Goal: Task Accomplishment & Management: Complete application form

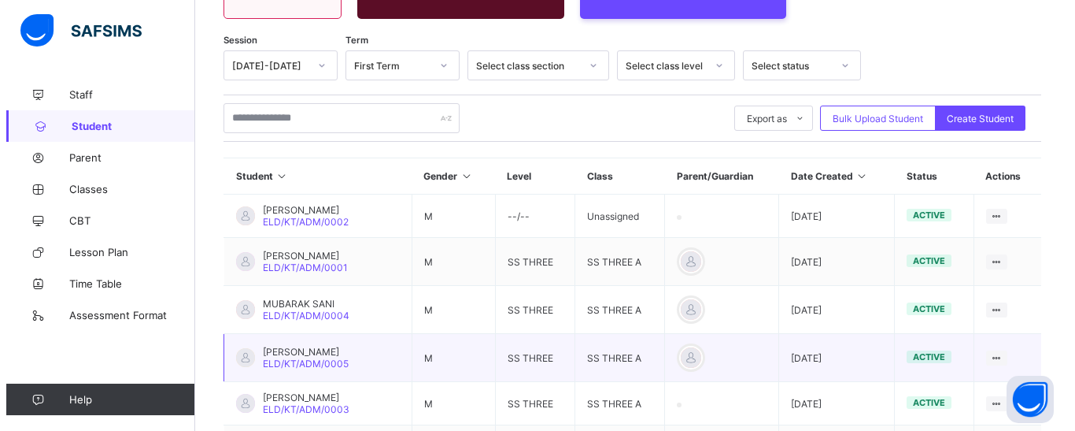
scroll to position [154, 0]
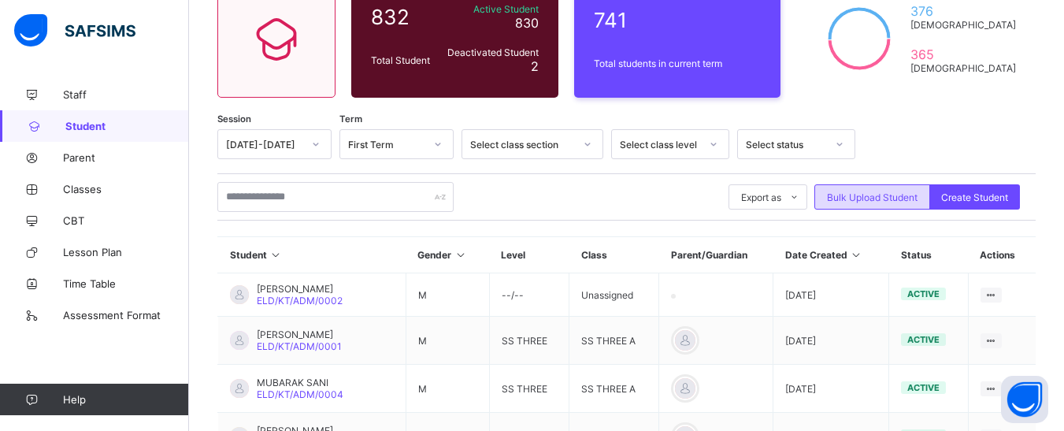
click at [895, 192] on span "Bulk Upload Student" at bounding box center [872, 197] width 91 height 12
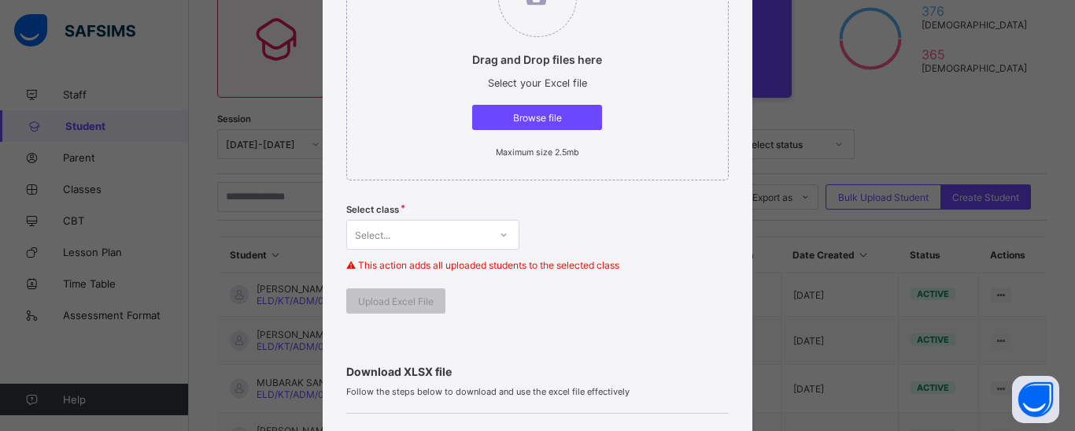
scroll to position [236, 0]
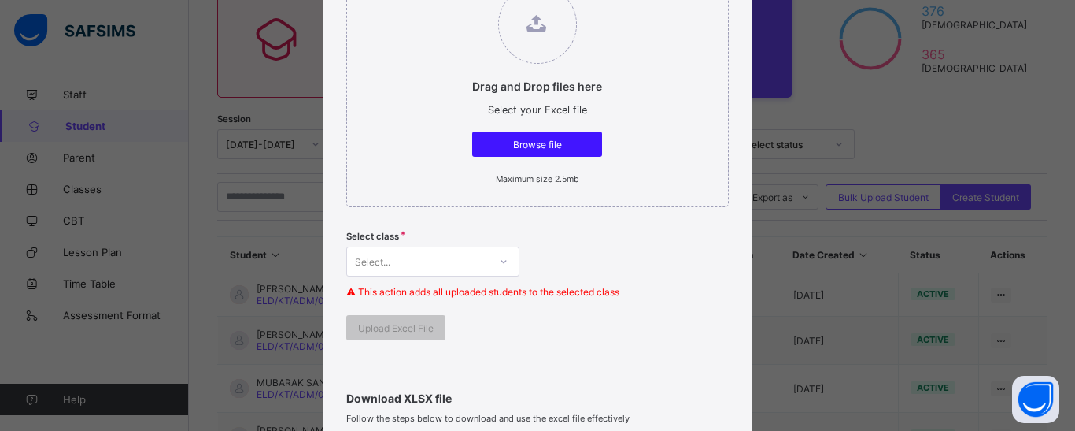
click at [551, 150] on div "Browse file" at bounding box center [537, 143] width 130 height 25
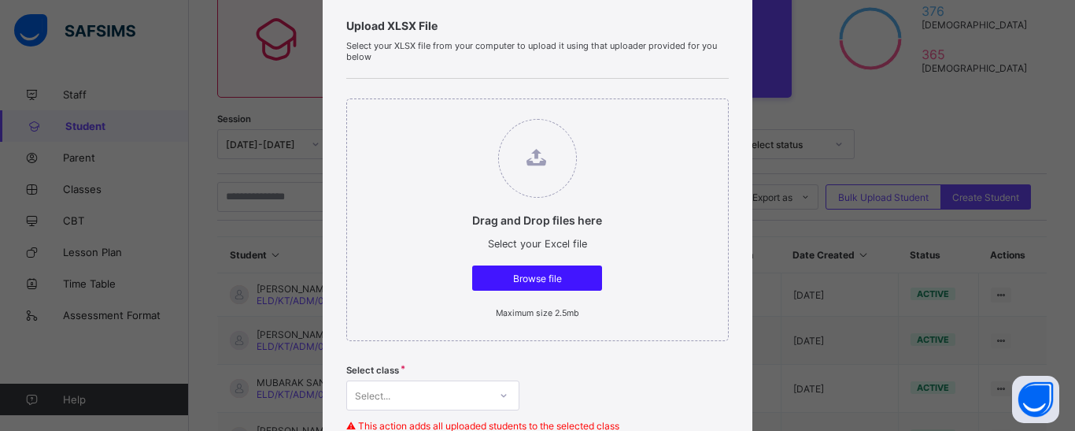
scroll to position [315, 0]
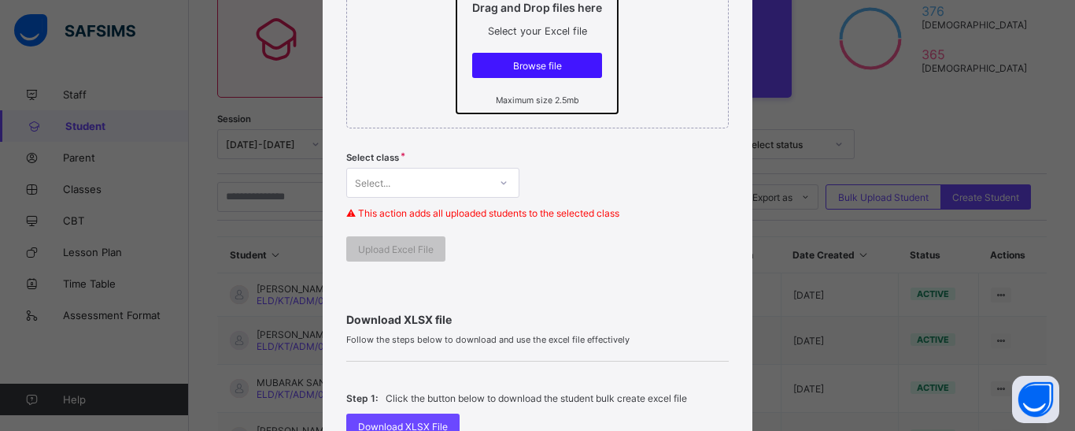
type input "**********"
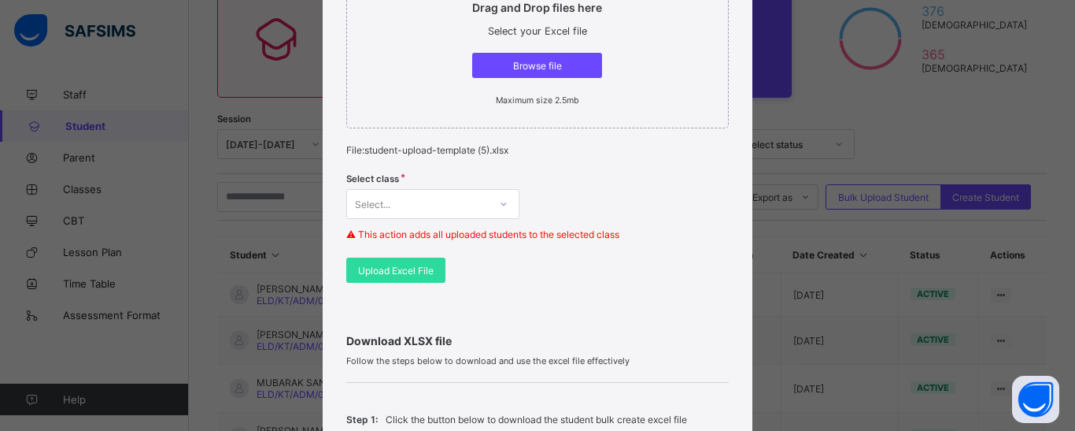
click at [502, 202] on div "Select..." at bounding box center [432, 204] width 173 height 30
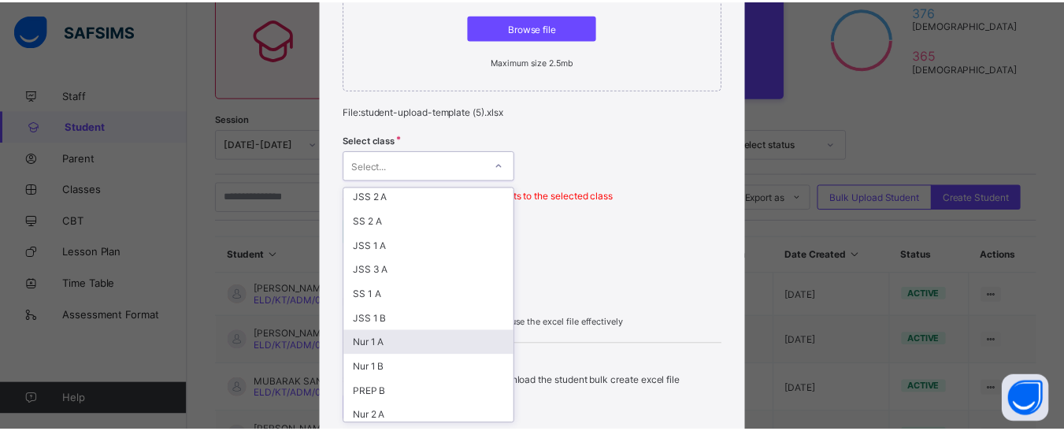
scroll to position [79, 0]
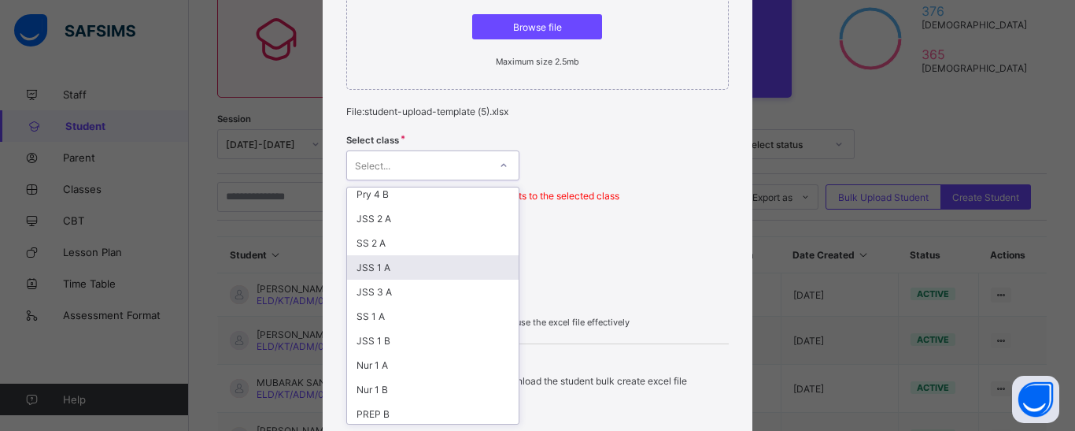
click at [383, 268] on div "JSS 1 A" at bounding box center [433, 267] width 172 height 24
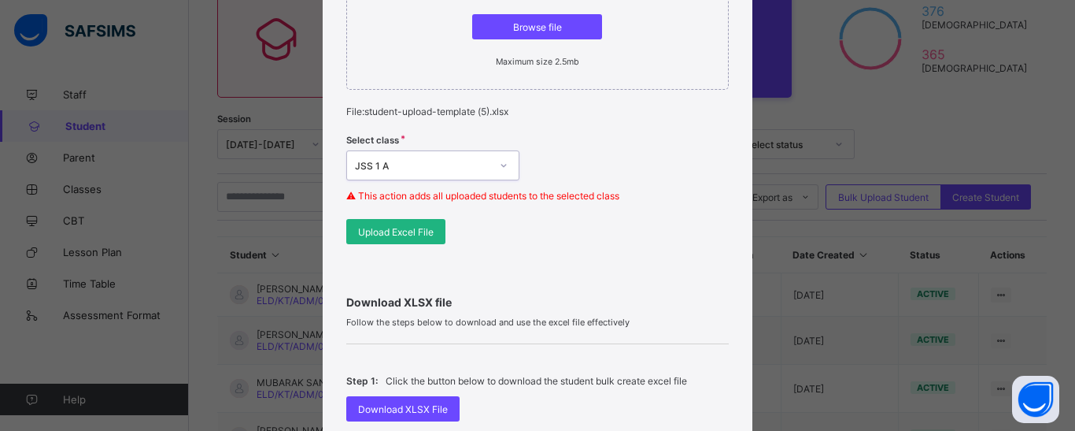
click at [398, 230] on span "Upload Excel File" at bounding box center [396, 232] width 76 height 12
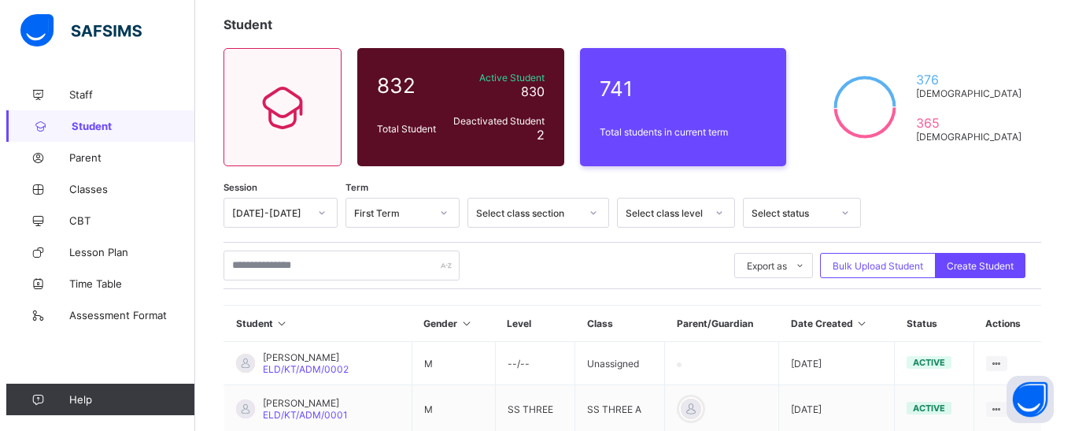
scroll to position [76, 0]
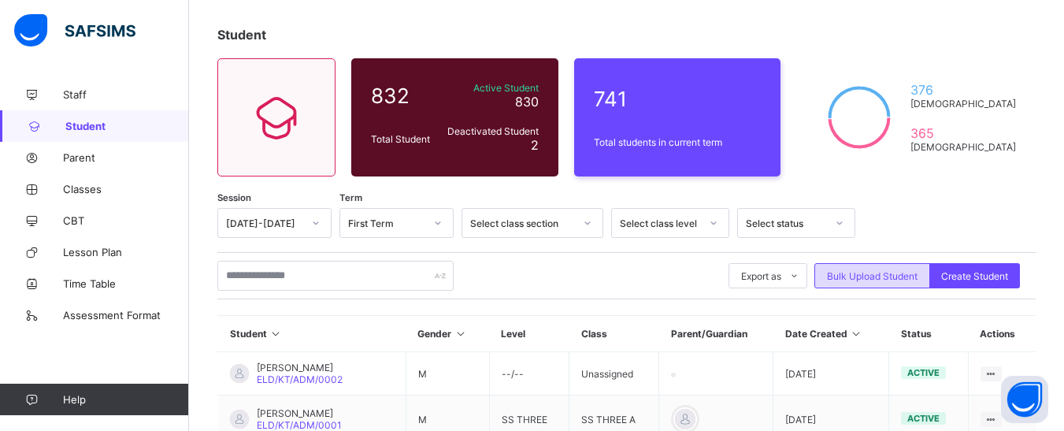
click at [865, 268] on div "Bulk Upload Student" at bounding box center [872, 275] width 116 height 25
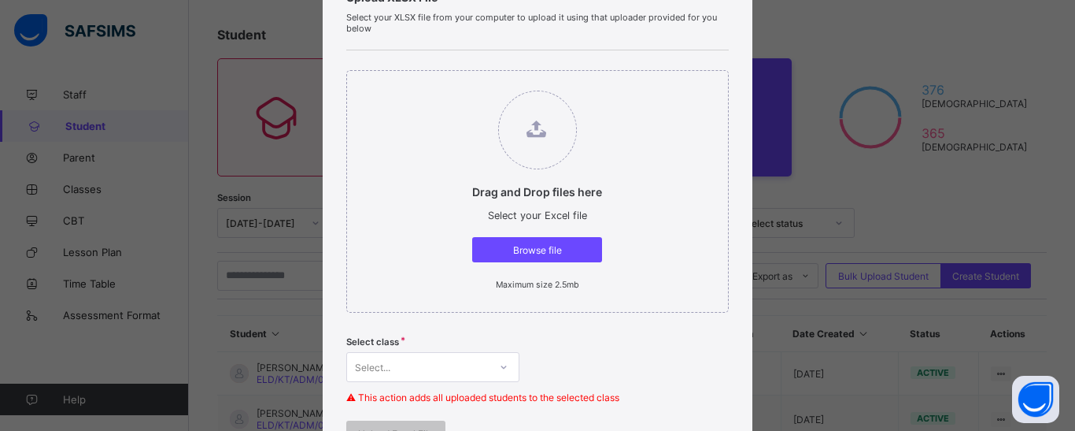
scroll to position [79, 0]
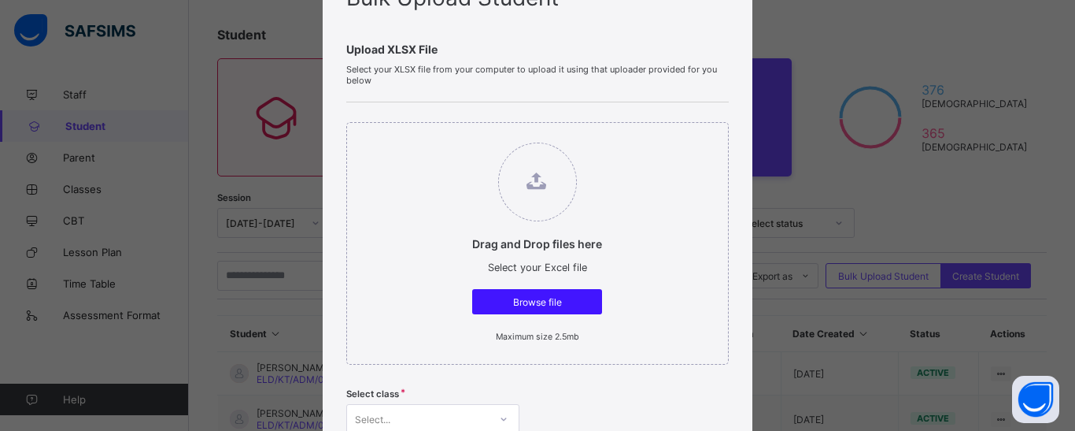
click at [517, 300] on span "Browse file" at bounding box center [537, 302] width 106 height 12
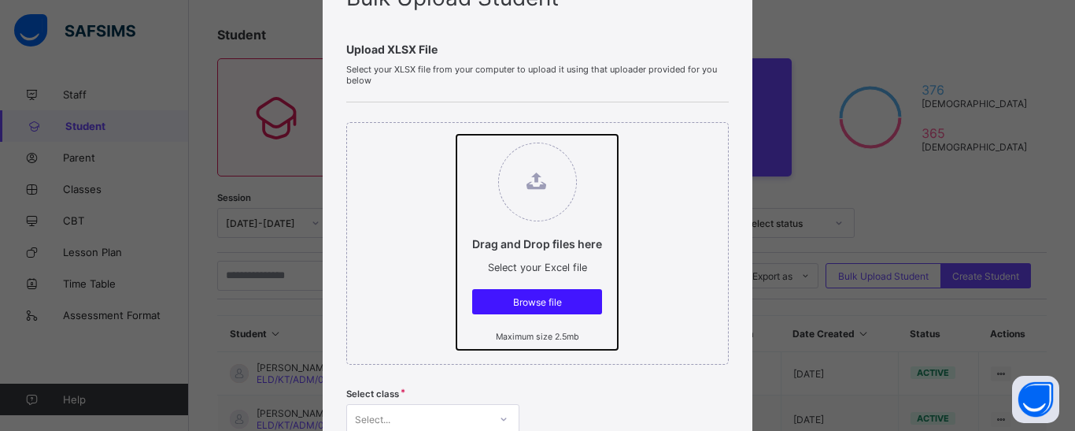
click at [457, 135] on input "Drag and Drop files here Select your Excel file Browse file Maximum size 2.5mb" at bounding box center [457, 135] width 0 height 0
type input "**********"
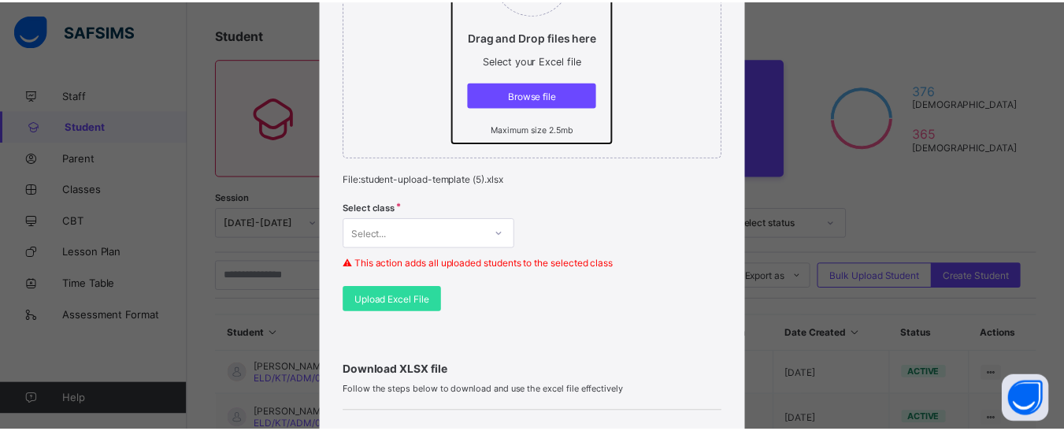
scroll to position [472, 0]
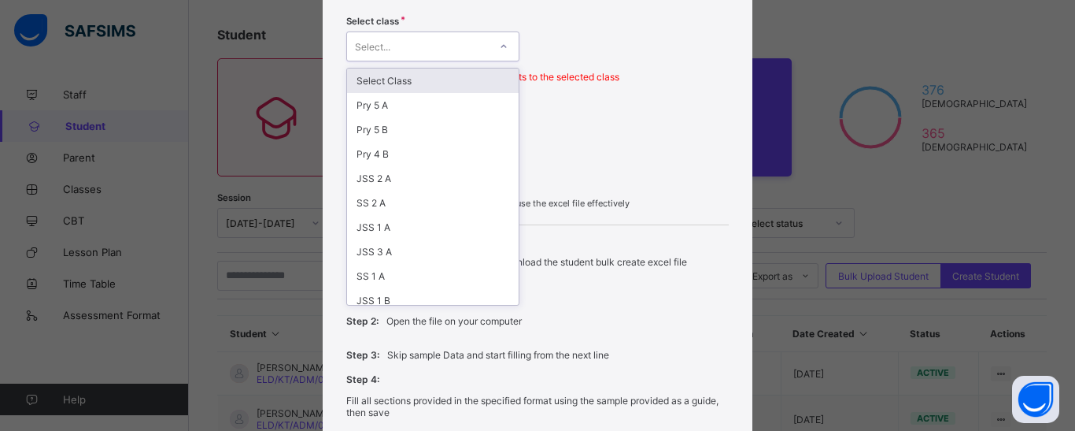
click at [504, 42] on icon at bounding box center [503, 47] width 9 height 16
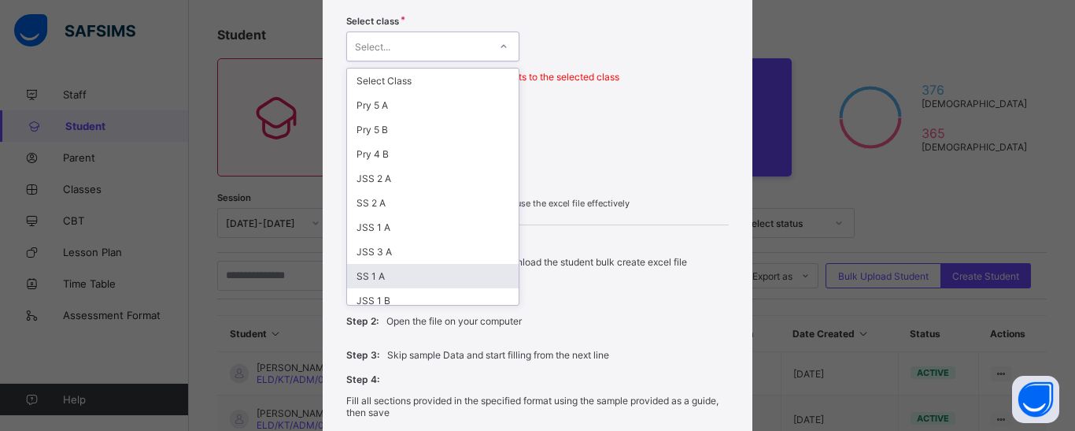
click at [378, 272] on div "SS 1 A" at bounding box center [433, 276] width 172 height 24
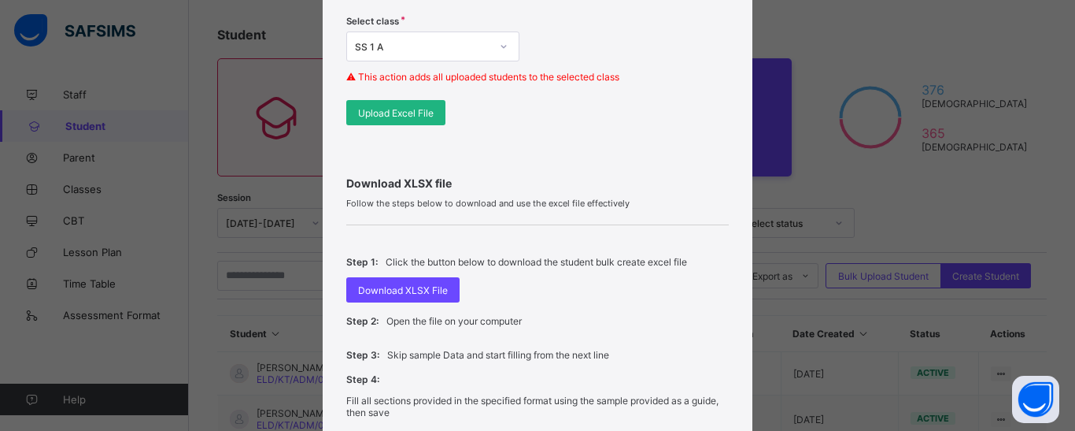
click at [405, 113] on span "Upload Excel File" at bounding box center [396, 113] width 76 height 12
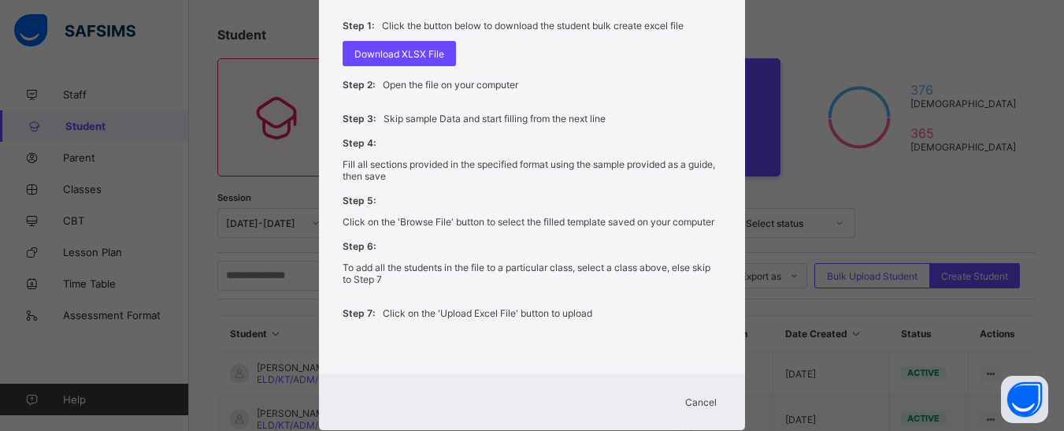
scroll to position [315, 0]
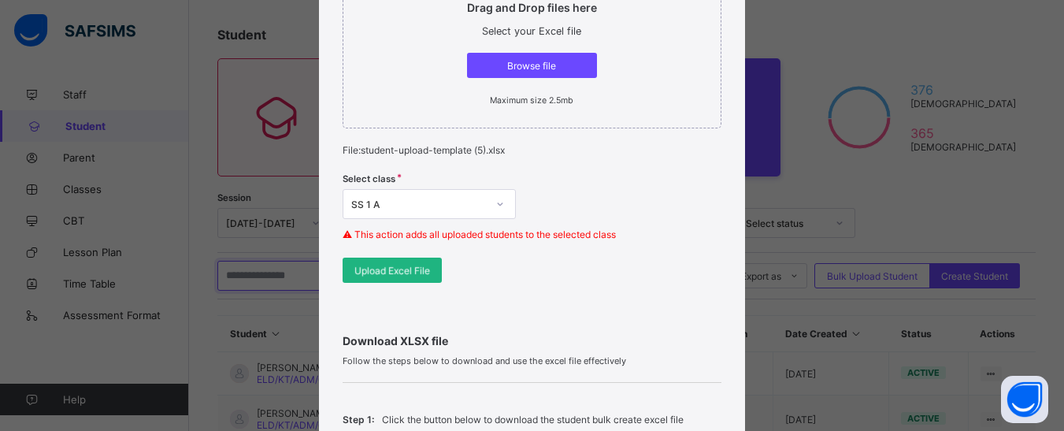
click at [378, 274] on input "text" at bounding box center [335, 276] width 236 height 30
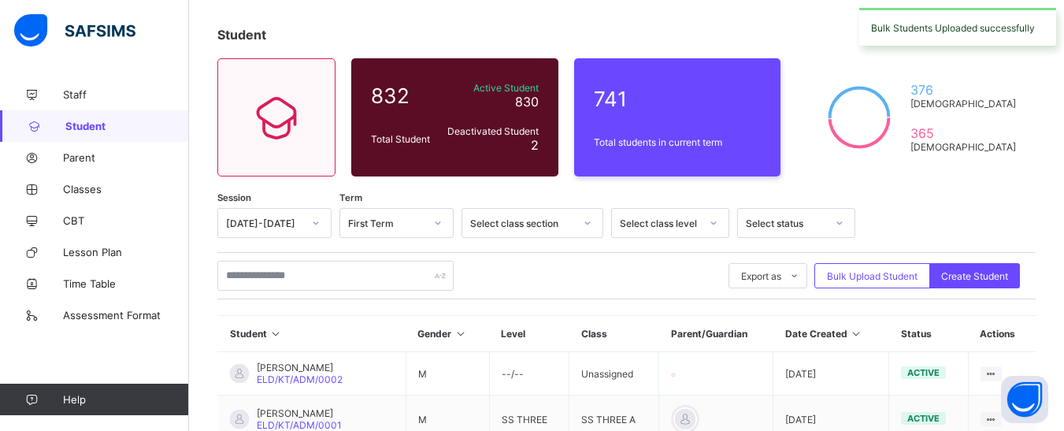
click at [518, 279] on div "Export as Pdf Report Excel Report Excel Report (LMS) Bulk Upload Student Create…" at bounding box center [626, 276] width 818 height 30
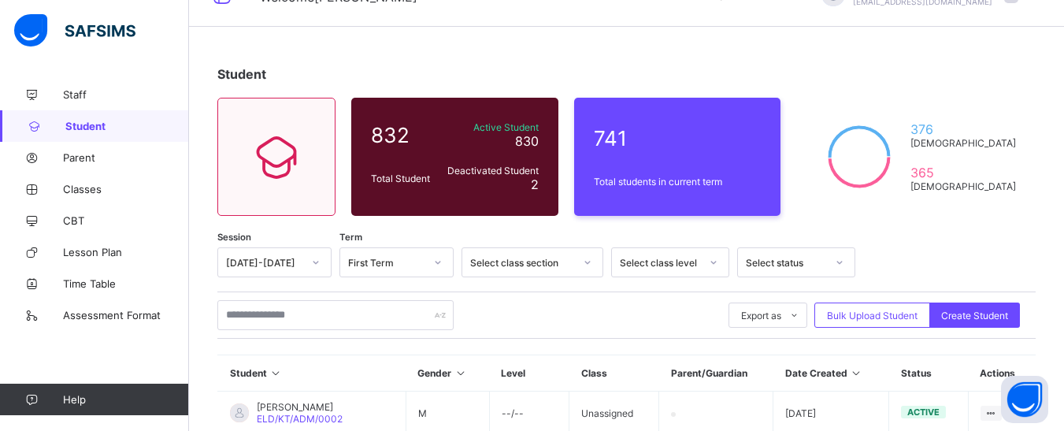
scroll to position [0, 0]
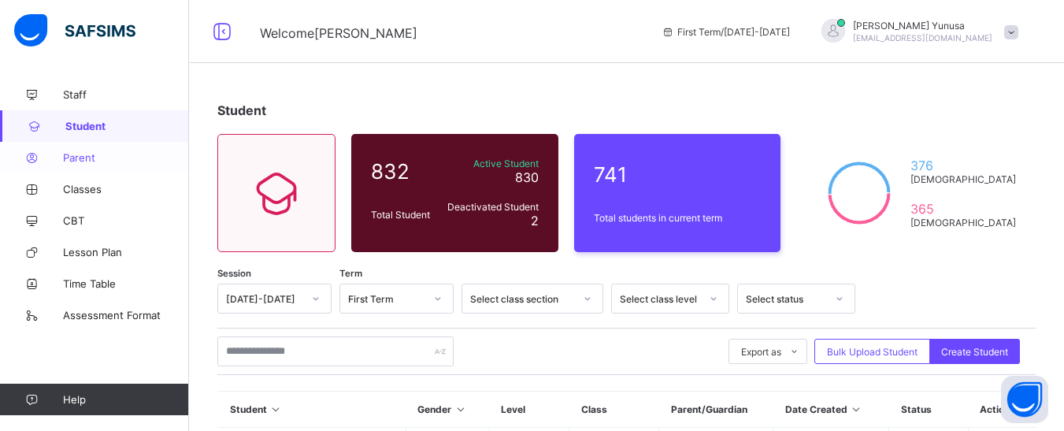
click at [89, 157] on span "Parent" at bounding box center [126, 157] width 126 height 13
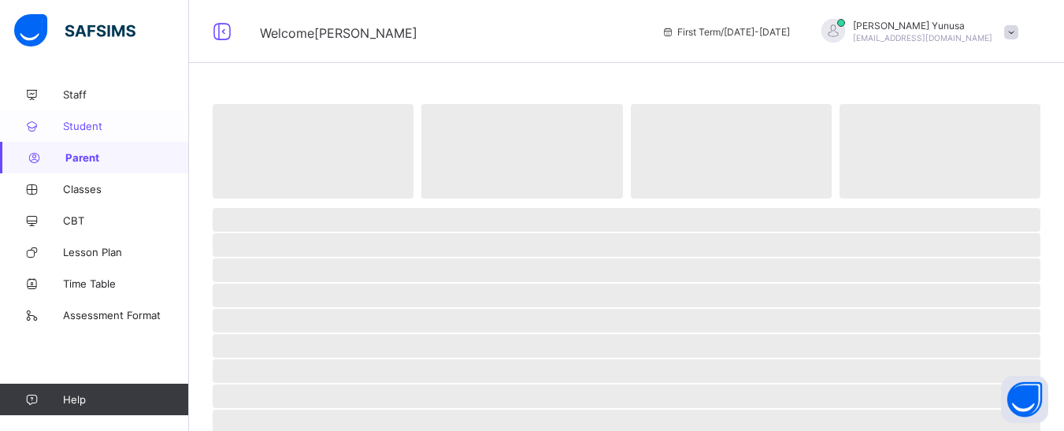
click at [79, 119] on link "Student" at bounding box center [94, 125] width 189 height 31
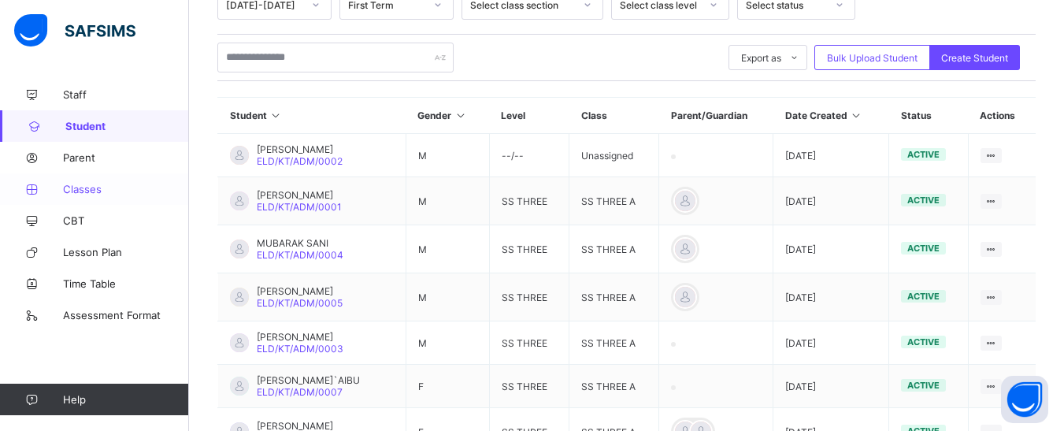
scroll to position [312, 0]
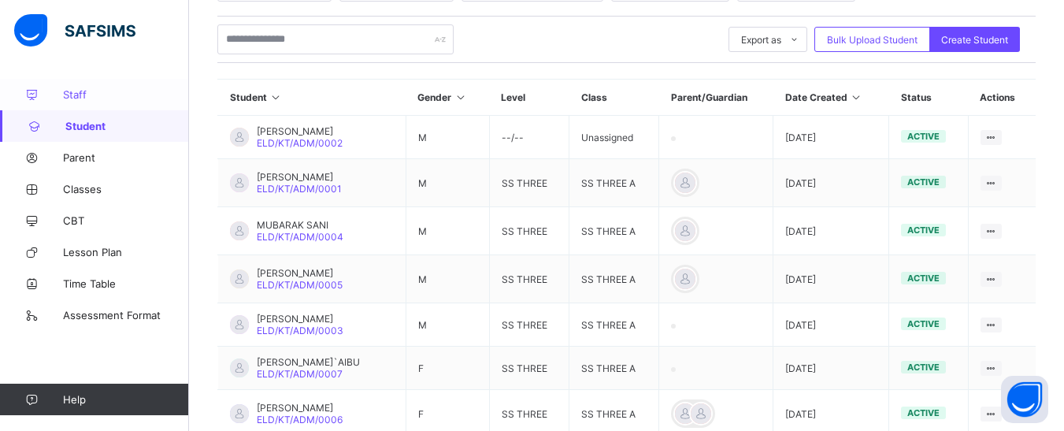
click at [84, 98] on span "Staff" at bounding box center [126, 94] width 126 height 13
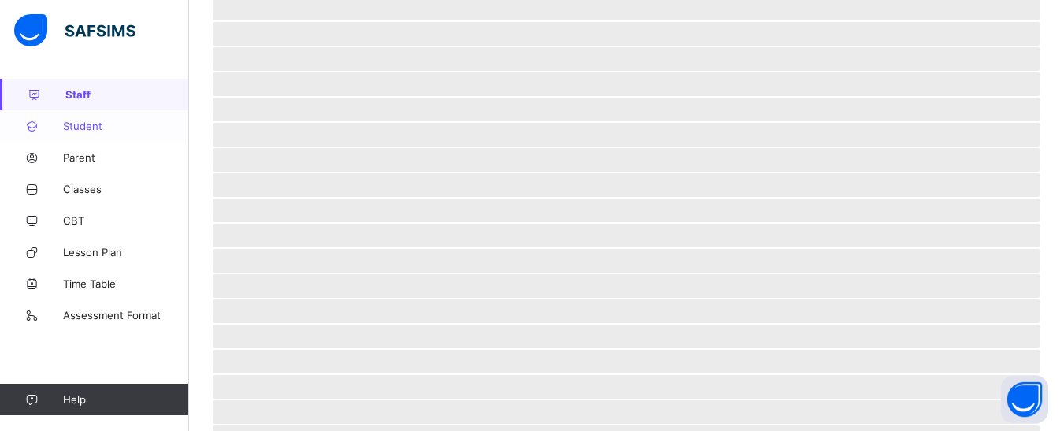
click at [79, 126] on span "Student" at bounding box center [126, 126] width 126 height 13
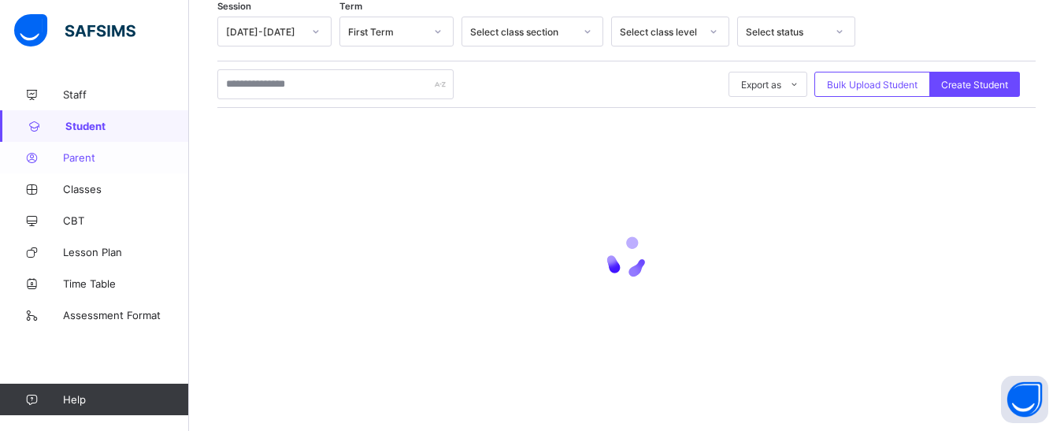
scroll to position [267, 0]
click at [82, 194] on span "Classes" at bounding box center [126, 189] width 126 height 13
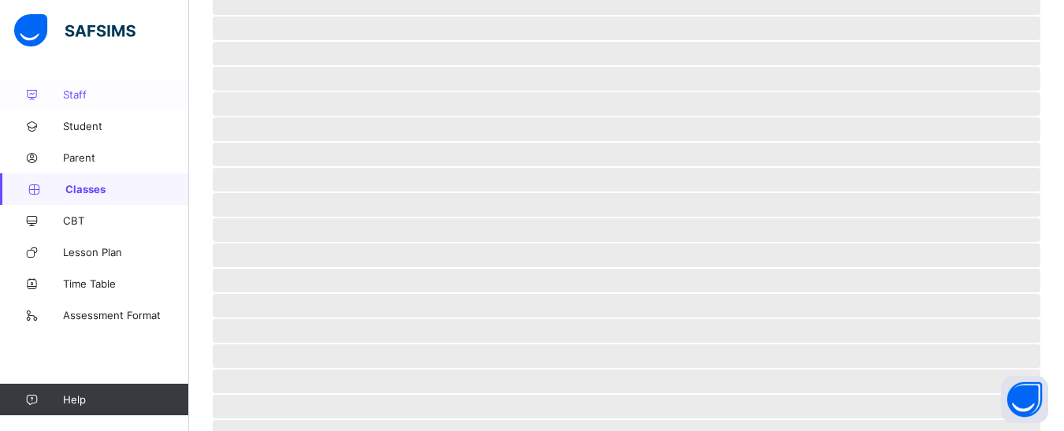
click at [85, 89] on span "Staff" at bounding box center [126, 94] width 126 height 13
click at [82, 131] on span "Student" at bounding box center [126, 126] width 126 height 13
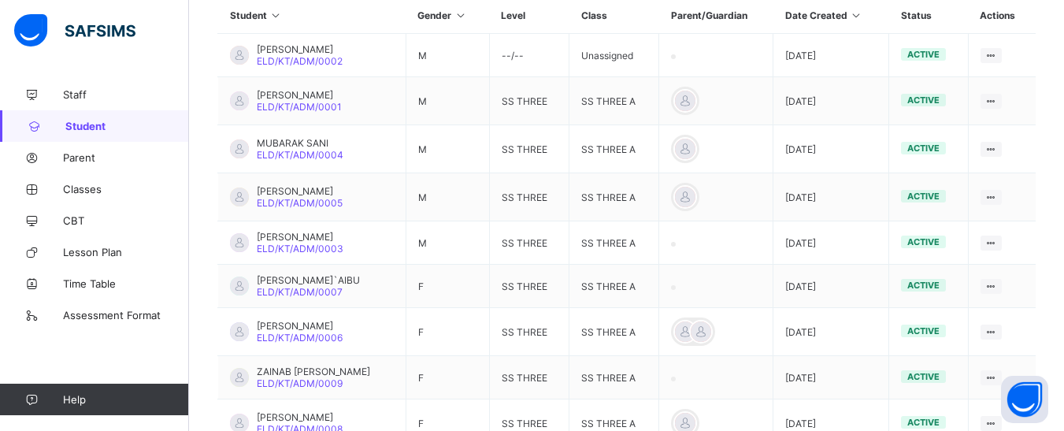
scroll to position [236, 0]
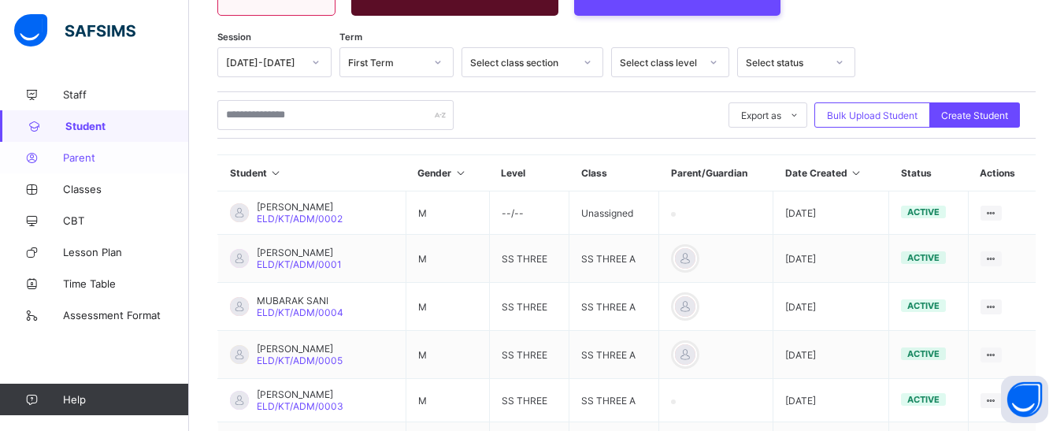
click at [90, 154] on span "Parent" at bounding box center [126, 157] width 126 height 13
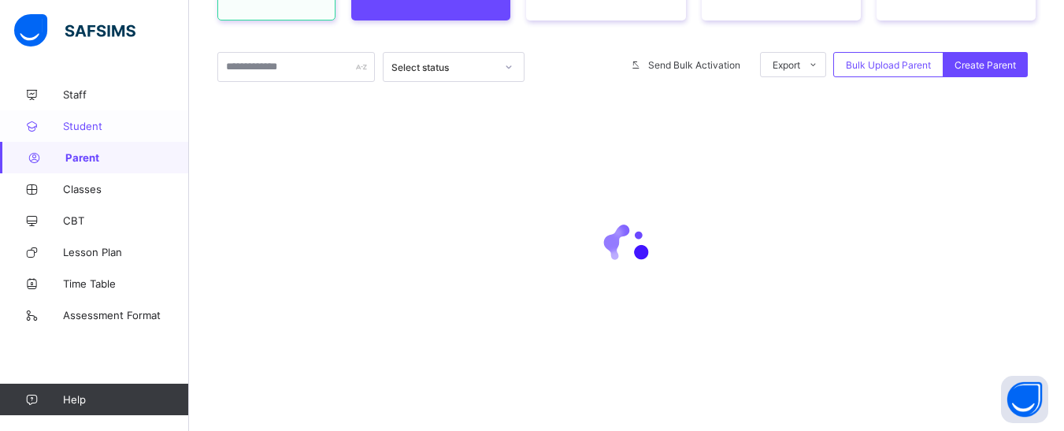
click at [82, 122] on span "Student" at bounding box center [126, 126] width 126 height 13
